Goal: Task Accomplishment & Management: Manage account settings

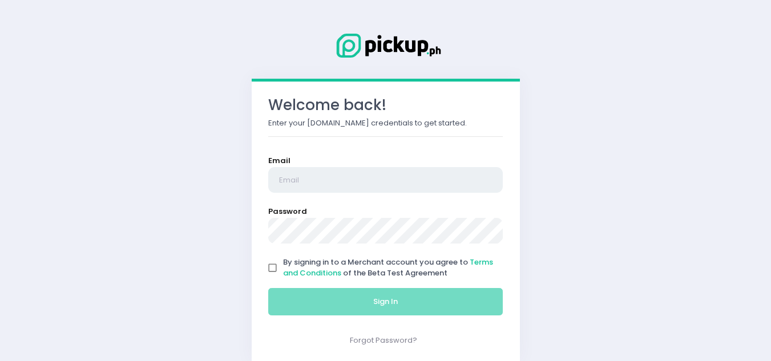
click at [301, 180] on input "email" at bounding box center [385, 180] width 235 height 26
type input "[EMAIL_ADDRESS][DOMAIN_NAME]"
click at [275, 264] on input "By signing in to a Merchant account you agree to Terms and Conditions of the Be…" at bounding box center [273, 268] width 22 height 22
checkbox input "true"
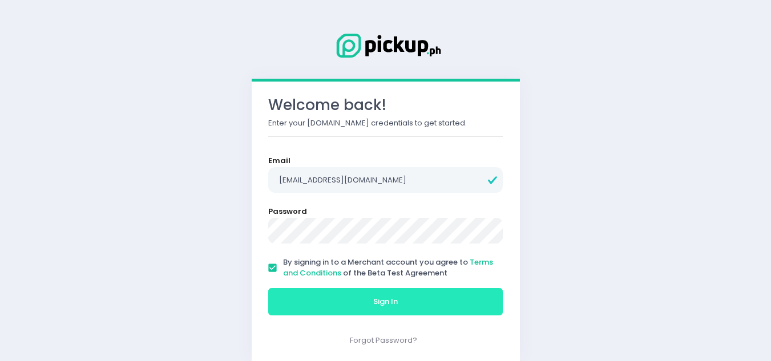
click at [373, 305] on span "Sign In" at bounding box center [385, 301] width 25 height 11
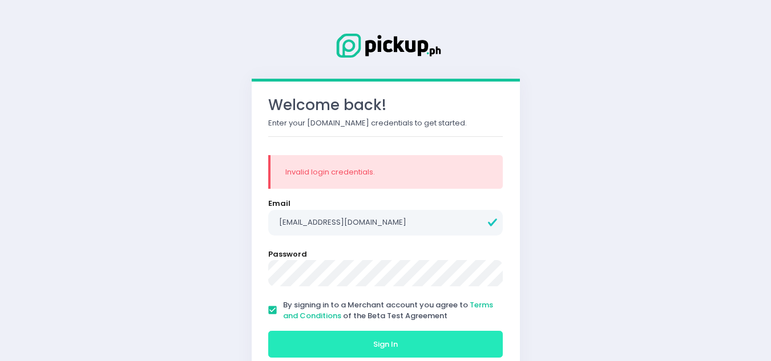
click at [369, 344] on button "Sign In" at bounding box center [385, 344] width 235 height 27
